Goal: Task Accomplishment & Management: Use online tool/utility

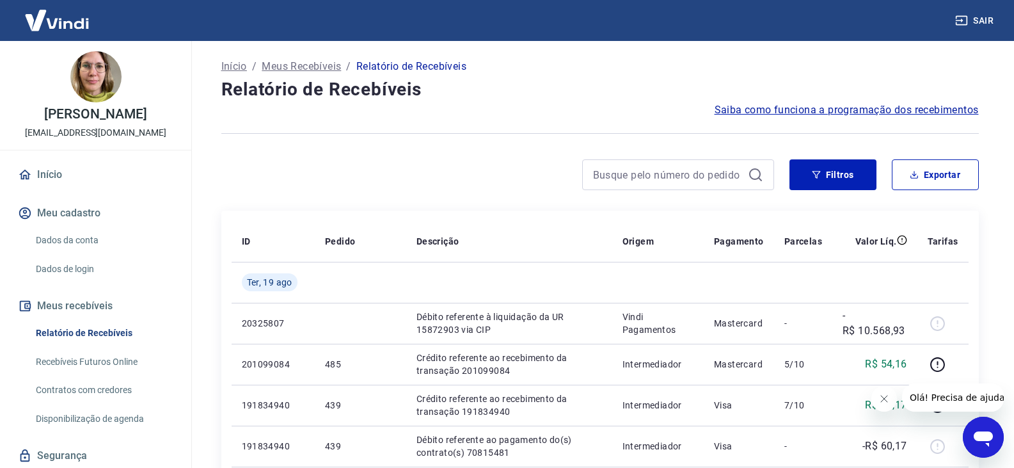
drag, startPoint x: 1741, startPoint y: 783, endPoint x: 876, endPoint y: 398, distance: 947.3
click at [876, 398] on button "Fechar mensagem da empresa" at bounding box center [883, 399] width 26 height 26
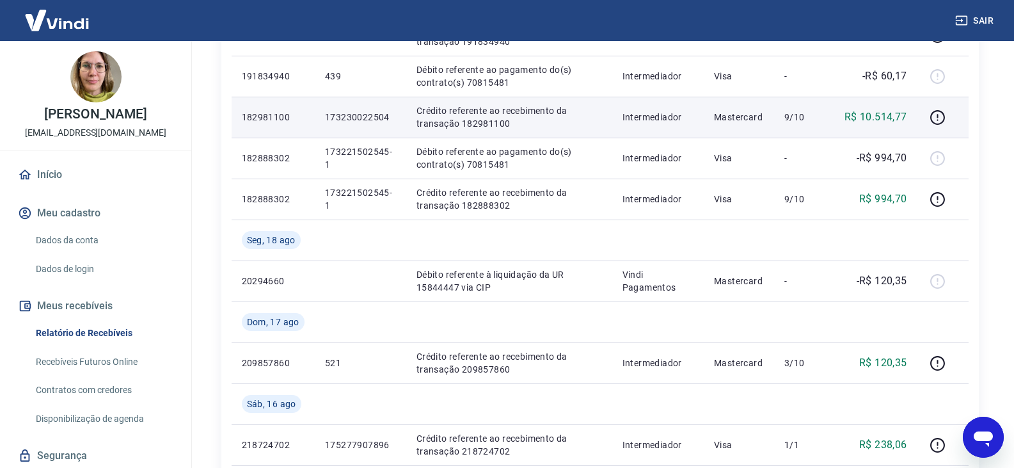
scroll to position [384, 0]
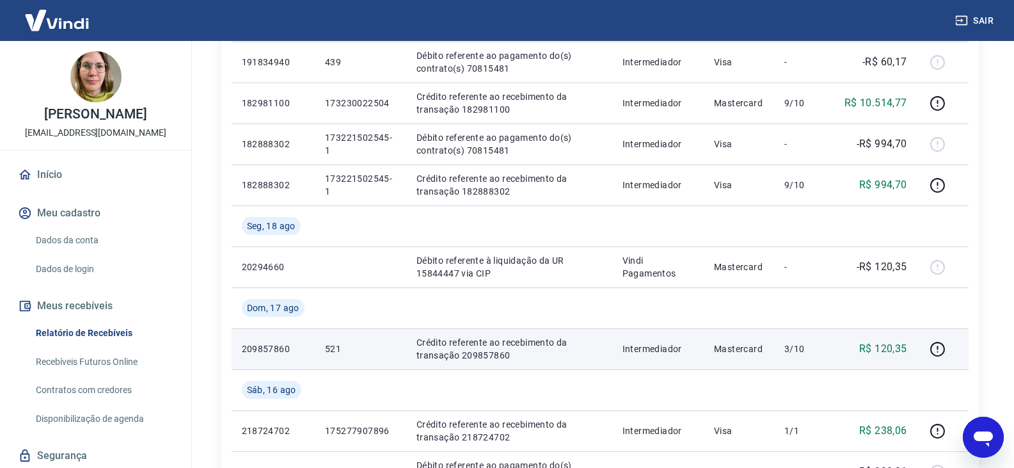
click at [499, 358] on p "Crédito referente ao recebimento da transação 209857860" at bounding box center [508, 349] width 185 height 26
copy p "209857860"
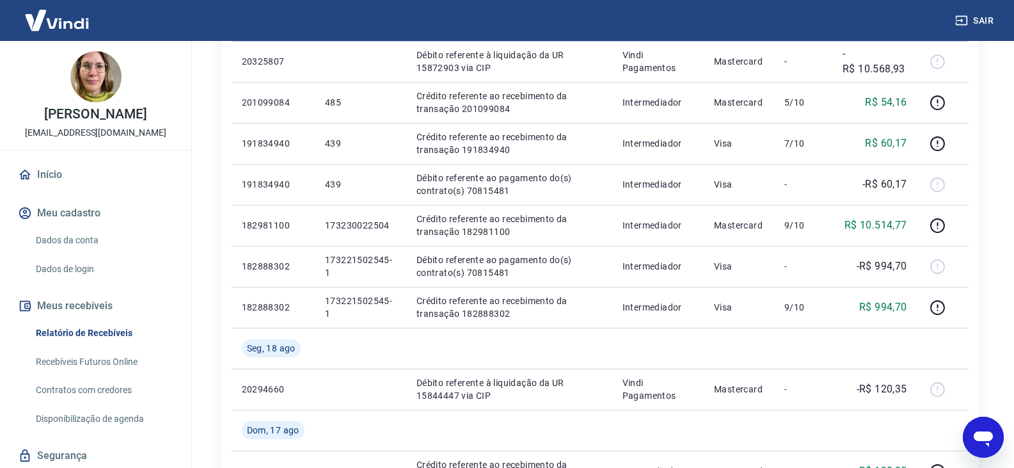
scroll to position [256, 0]
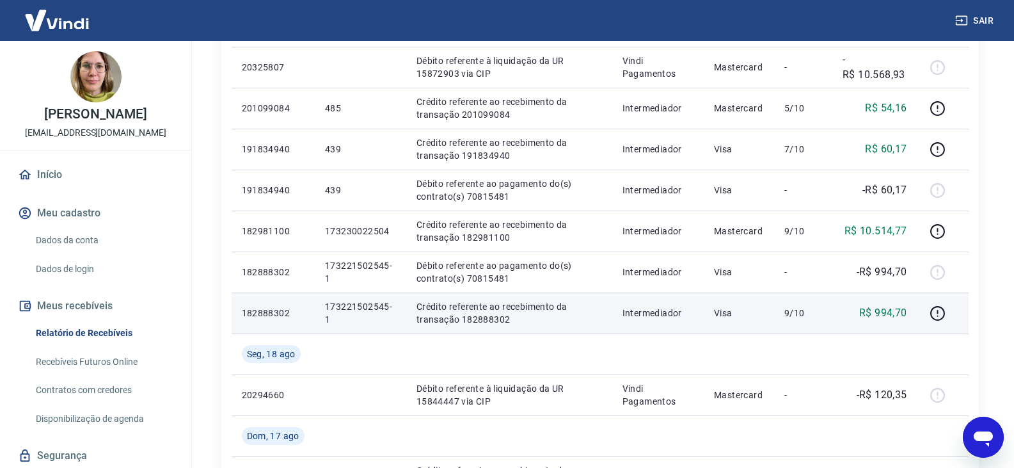
click at [499, 320] on p "Crédito referente ao recebimento da transação 182888302" at bounding box center [508, 313] width 185 height 26
copy p "182888302"
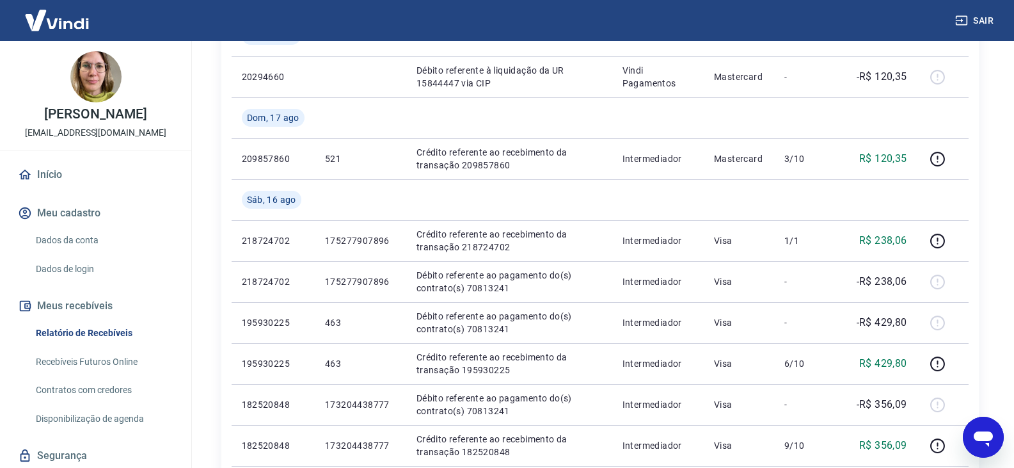
scroll to position [576, 0]
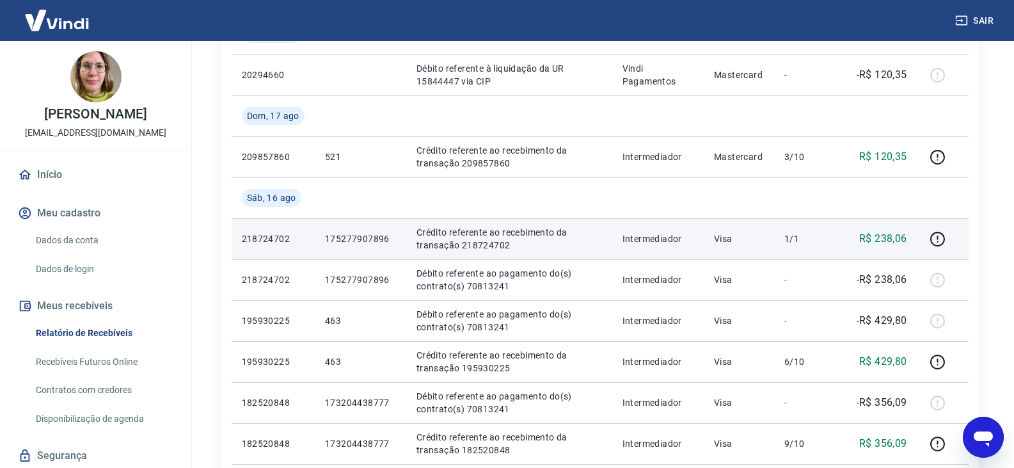
click at [489, 245] on p "Crédito referente ao recebimento da transação 218724702" at bounding box center [508, 239] width 185 height 26
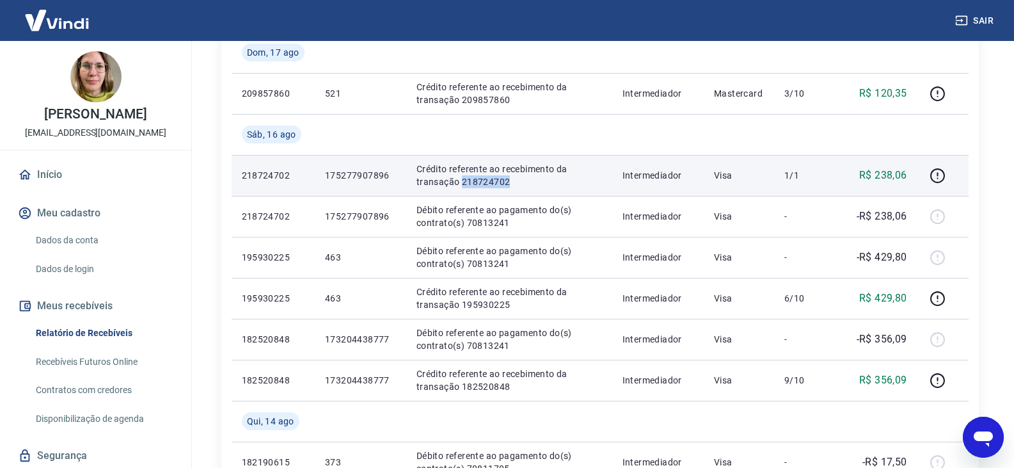
scroll to position [640, 0]
click at [569, 178] on p "Crédito referente ao recebimento da transação 218724702" at bounding box center [508, 175] width 185 height 26
click at [485, 180] on p "Crédito referente ao recebimento da transação 218724702" at bounding box center [508, 175] width 185 height 26
copy p "218724702"
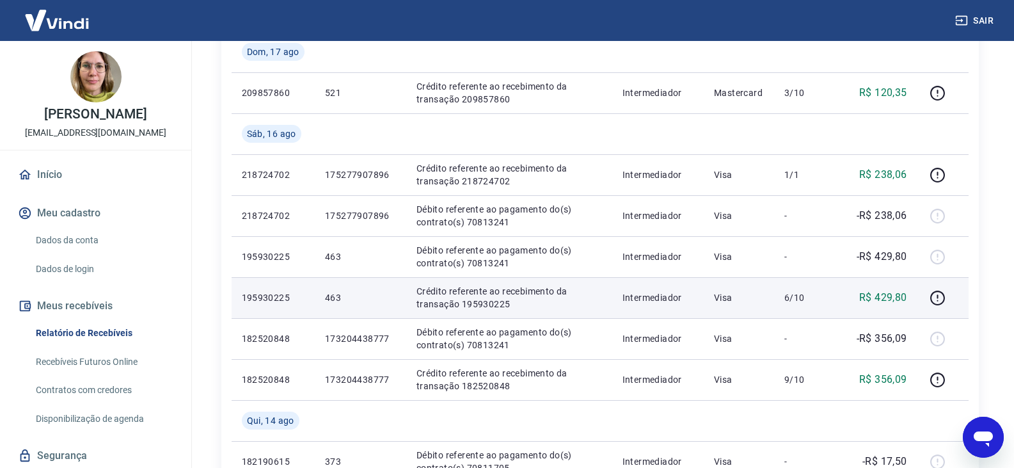
click at [487, 304] on p "Crédito referente ao recebimento da transação 195930225" at bounding box center [508, 298] width 185 height 26
copy p "195930225"
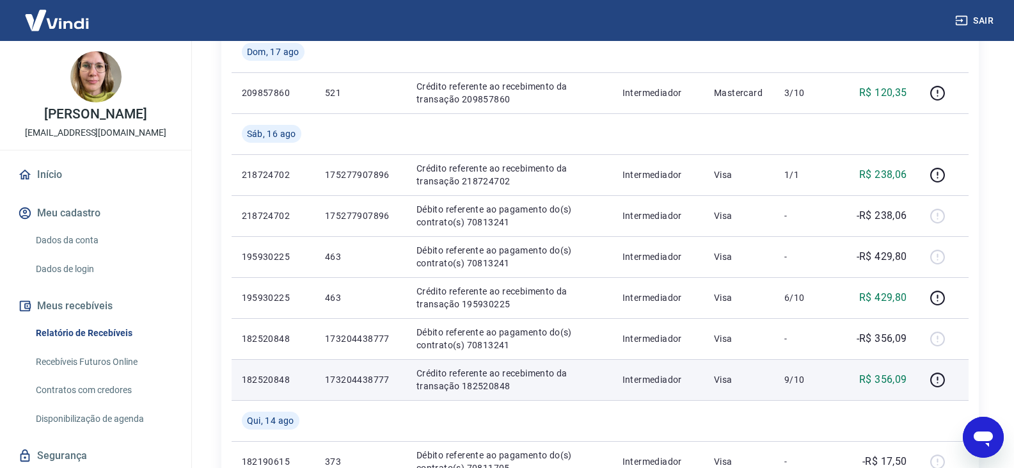
click at [492, 383] on p "Crédito referente ao recebimento da transação 182520848" at bounding box center [508, 379] width 185 height 26
copy p "182520848"
